Goal: Information Seeking & Learning: Find contact information

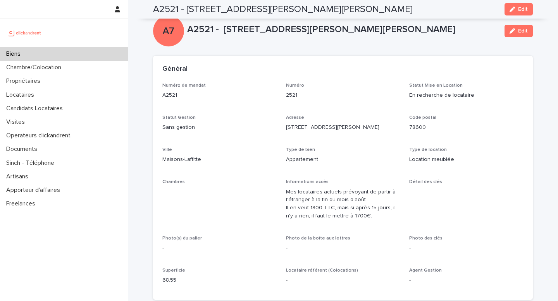
click at [28, 52] on div "Biens" at bounding box center [64, 54] width 128 height 14
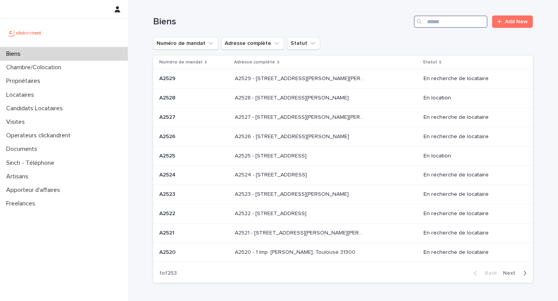
click at [460, 25] on input "Search" at bounding box center [450, 21] width 74 height 12
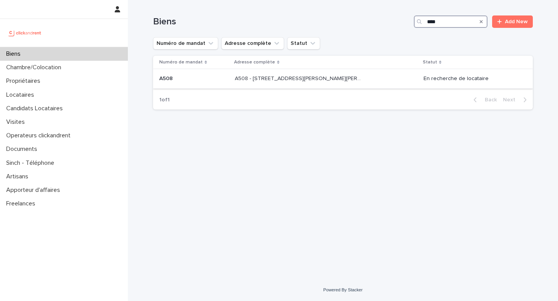
type input "****"
click at [279, 81] on p "A508 - [STREET_ADDRESS][PERSON_NAME][PERSON_NAME]" at bounding box center [300, 78] width 130 height 8
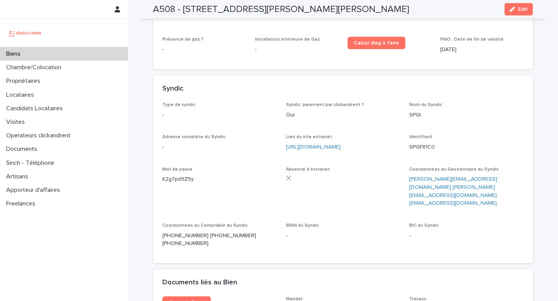
scroll to position [2780, 0]
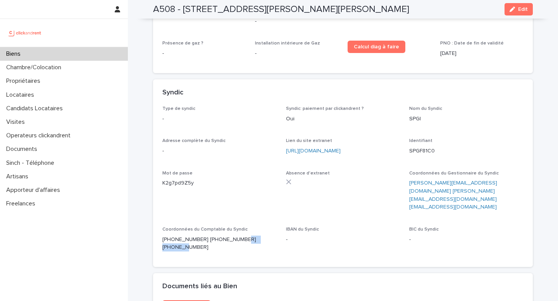
drag, startPoint x: 273, startPoint y: 185, endPoint x: 236, endPoint y: 187, distance: 37.2
click at [236, 236] on p "[PHONE_NUMBER] [PHONE_NUMBER] [PHONE_NUMBER]" at bounding box center [219, 244] width 114 height 16
copy p "[PHONE_NUMBER]"
click at [214, 227] on div "Coordonnées du Comptable du Syndic [PHONE_NUMBER] [PHONE_NUMBER] [PHONE_NUMBER]" at bounding box center [219, 242] width 114 height 31
drag, startPoint x: 233, startPoint y: 187, endPoint x: 197, endPoint y: 187, distance: 35.6
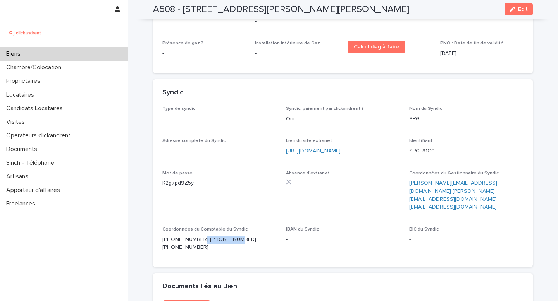
click at [197, 236] on p "[PHONE_NUMBER] [PHONE_NUMBER] [PHONE_NUMBER]" at bounding box center [219, 244] width 114 height 16
copy p "[PHONE_NUMBER]"
click at [189, 227] on div "Coordonnées du Comptable du Syndic [PHONE_NUMBER] [PHONE_NUMBER] [PHONE_NUMBER]" at bounding box center [219, 242] width 114 height 31
drag, startPoint x: 196, startPoint y: 186, endPoint x: 153, endPoint y: 189, distance: 42.7
click at [153, 189] on div "Type de syndic - Syndic: paiement par clickandrent ? Oui Nom du Syndic SPGI Adr…" at bounding box center [342, 186] width 379 height 161
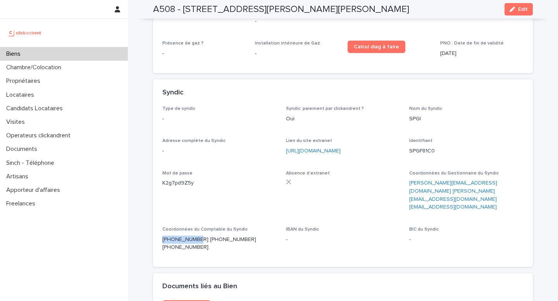
copy p "[PHONE_NUMBER]"
click at [153, 189] on div "Type de syndic - Syndic: paiement par clickandrent ? Oui Nom du Syndic SPGI Adr…" at bounding box center [342, 186] width 379 height 161
click at [39, 58] on div "Biens" at bounding box center [64, 54] width 128 height 14
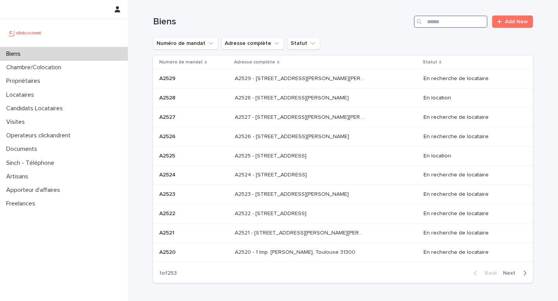
click at [453, 21] on input "Search" at bounding box center [450, 21] width 74 height 12
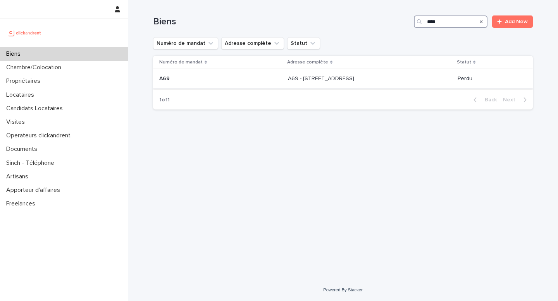
type input "***"
click at [294, 77] on p "A69 - [STREET_ADDRESS]" at bounding box center [322, 78] width 68 height 8
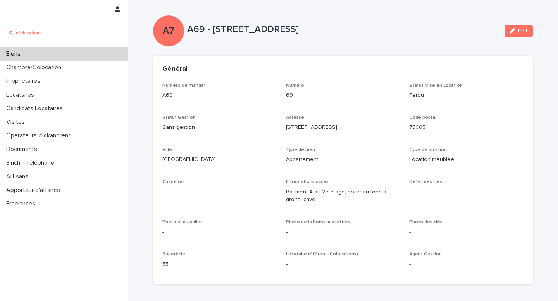
click at [83, 50] on div "Biens" at bounding box center [64, 54] width 128 height 14
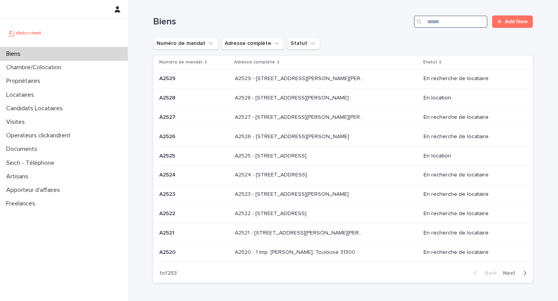
click at [432, 22] on input "Search" at bounding box center [450, 21] width 74 height 12
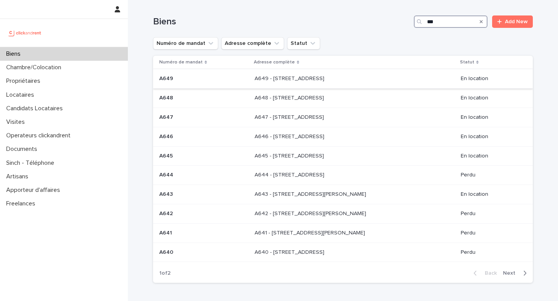
type input "***"
click at [175, 81] on p at bounding box center [203, 78] width 89 height 7
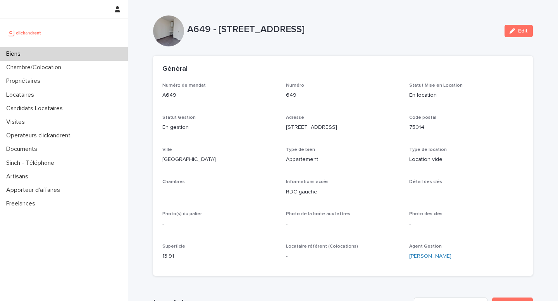
click at [59, 55] on div "Biens" at bounding box center [64, 54] width 128 height 14
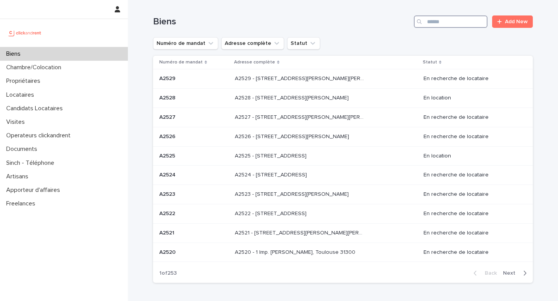
click at [439, 26] on input "Search" at bounding box center [450, 21] width 74 height 12
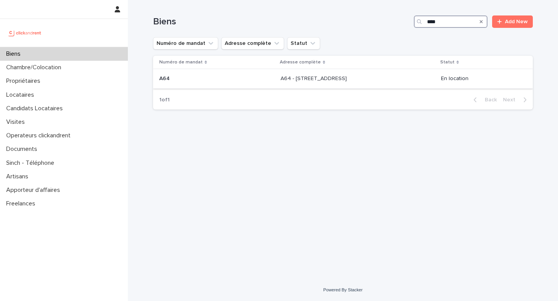
type input "***"
click at [288, 84] on div "A64 - [STREET_ADDRESS] A64 - [STREET_ADDRESS]" at bounding box center [357, 78] width 154 height 13
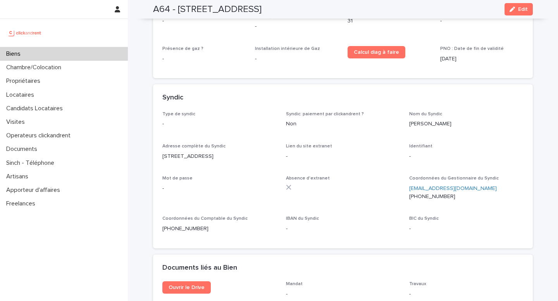
scroll to position [2708, 0]
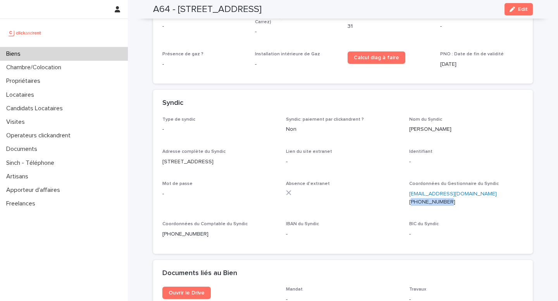
drag, startPoint x: 508, startPoint y: 164, endPoint x: 465, endPoint y: 167, distance: 42.7
click at [465, 190] on p "[EMAIL_ADDRESS][DOMAIN_NAME] [PHONE_NUMBER]" at bounding box center [466, 198] width 114 height 16
copy p "[PHONE_NUMBER]"
